Goal: Task Accomplishment & Management: Use online tool/utility

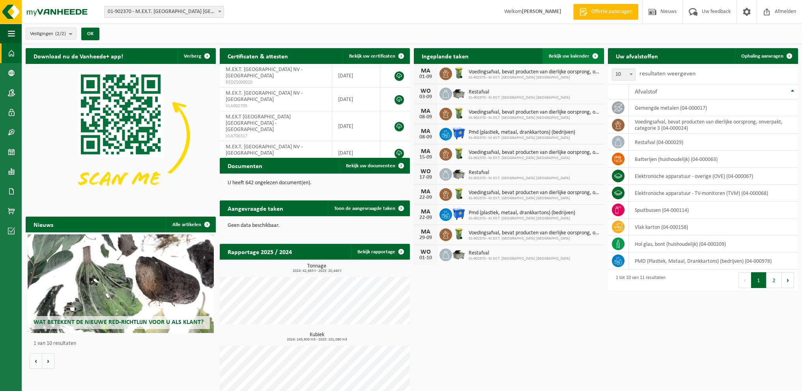
click at [564, 56] on span "Bekijk uw kalender" at bounding box center [569, 56] width 41 height 5
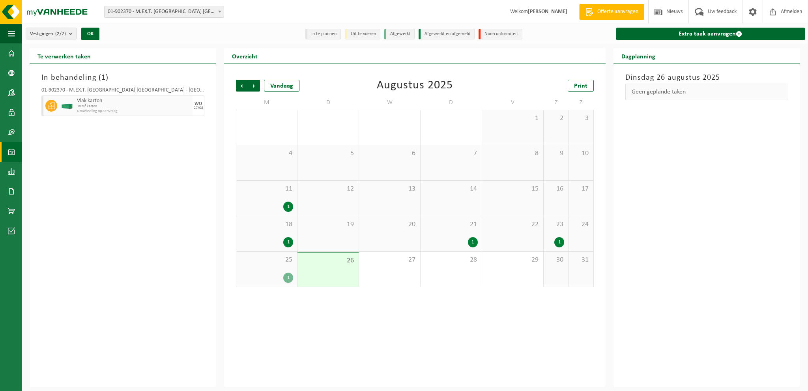
click at [139, 103] on span "Vlak karton" at bounding box center [134, 101] width 114 height 6
click at [451, 261] on span "28" at bounding box center [450, 260] width 53 height 9
click at [333, 270] on div "26" at bounding box center [327, 269] width 61 height 34
click at [769, 18] on span at bounding box center [773, 11] width 12 height 23
